Goal: Leave review/rating: Leave review/rating

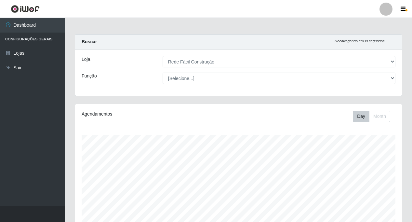
select select "318"
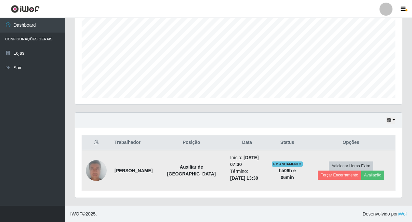
scroll to position [135, 327]
click at [361, 176] on button "Avaliação" at bounding box center [372, 174] width 23 height 9
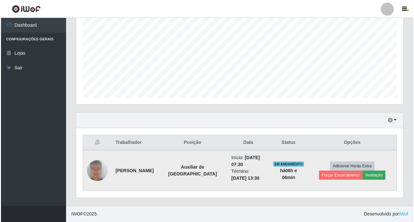
scroll to position [135, 324]
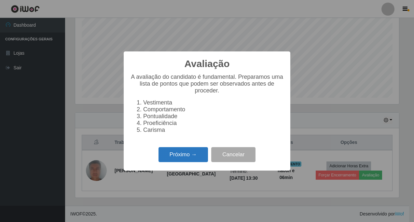
click at [182, 158] on button "Próximo →" at bounding box center [182, 154] width 49 height 15
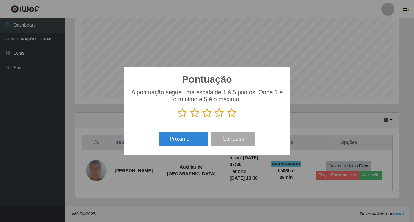
scroll to position [325244, 325055]
click at [233, 114] on icon at bounding box center [231, 113] width 9 height 10
click at [227, 118] on input "radio" at bounding box center [227, 118] width 0 height 0
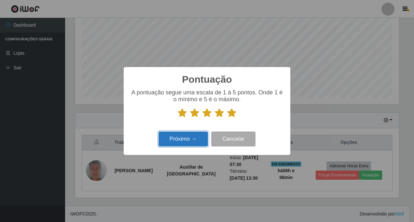
click at [173, 141] on button "Próximo →" at bounding box center [182, 138] width 49 height 15
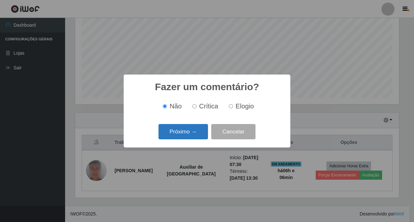
click at [175, 135] on button "Próximo →" at bounding box center [182, 131] width 49 height 15
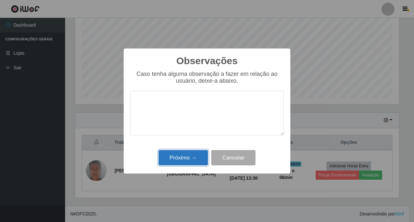
click at [179, 158] on button "Próximo →" at bounding box center [182, 157] width 49 height 15
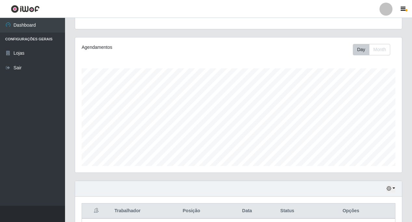
scroll to position [135, 0]
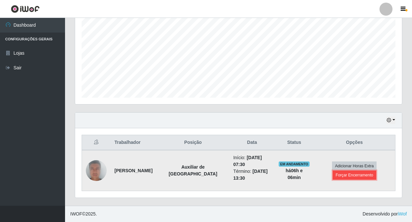
click at [361, 174] on button "Forçar Encerramento" at bounding box center [355, 174] width 44 height 9
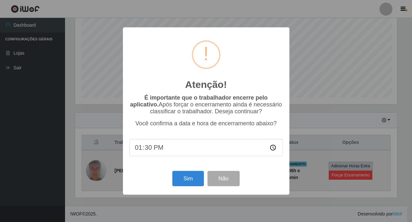
scroll to position [135, 324]
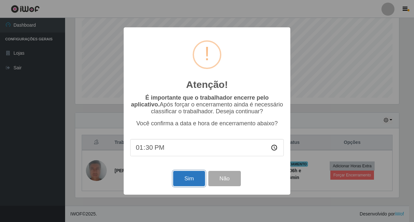
click at [191, 181] on button "Sim" at bounding box center [189, 178] width 32 height 15
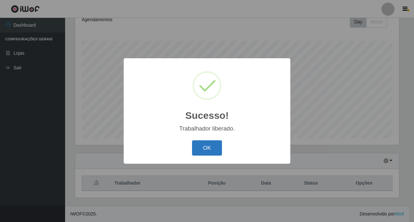
click at [208, 148] on button "OK" at bounding box center [207, 147] width 30 height 15
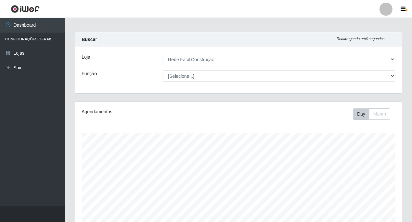
scroll to position [94, 0]
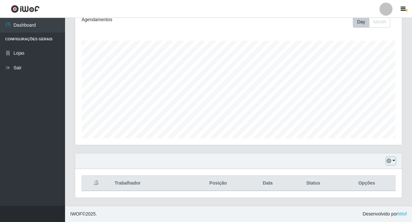
click at [395, 160] on button "button" at bounding box center [391, 160] width 9 height 7
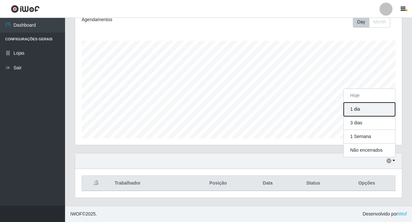
click at [362, 108] on button "1 dia" at bounding box center [369, 109] width 51 height 14
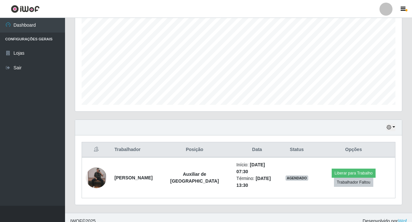
scroll to position [128, 0]
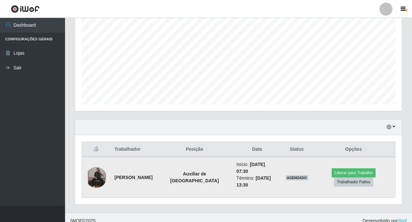
click at [98, 173] on img at bounding box center [96, 177] width 21 height 21
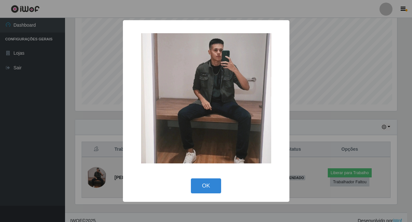
scroll to position [135, 324]
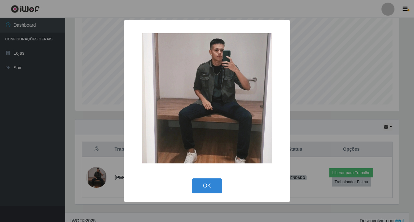
click at [98, 173] on div "× OK Cancel" at bounding box center [207, 111] width 414 height 222
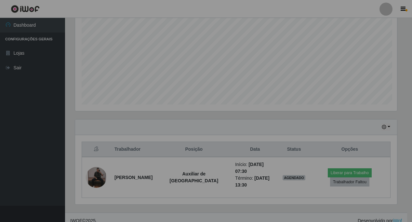
scroll to position [135, 327]
